Goal: Download file/media

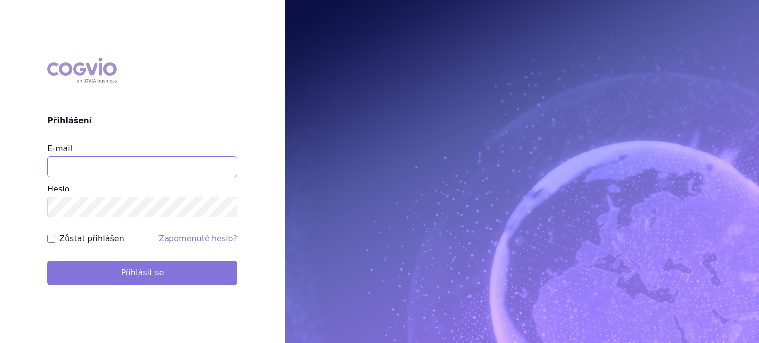
type input "[EMAIL_ADDRESS][DOMAIN_NAME]"
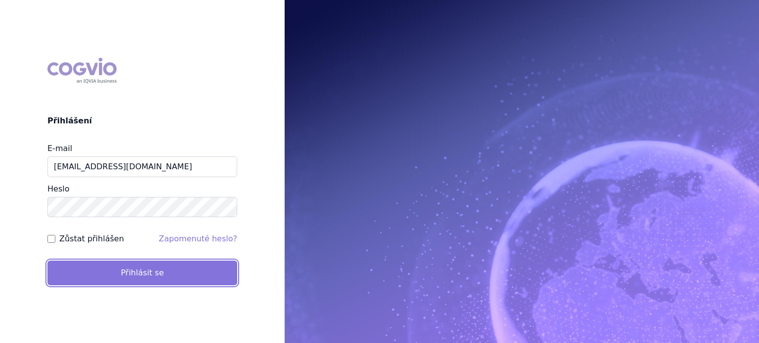
click at [124, 279] on button "Přihlásit se" at bounding box center [142, 273] width 190 height 25
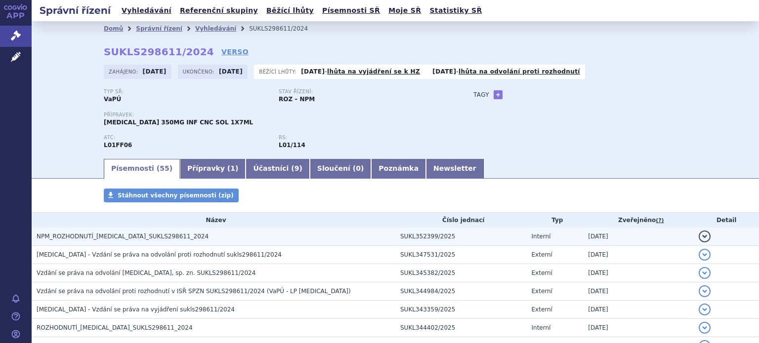
click at [141, 236] on span "NPM_ROZHODNUTÍ_[MEDICAL_DATA]_SUKLS298611_2024" at bounding box center [123, 236] width 172 height 7
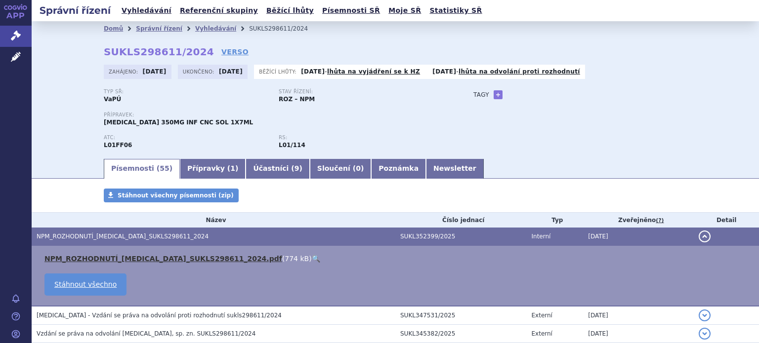
click at [138, 260] on link "NPM_ROZHODNUTÍ_[MEDICAL_DATA]_SUKLS298611_2024.pdf" at bounding box center [163, 259] width 238 height 8
